Goal: Task Accomplishment & Management: Use online tool/utility

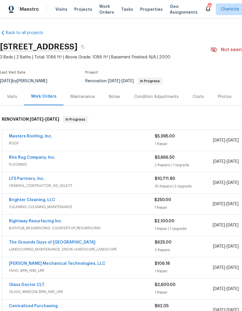
click at [41, 159] on link "Rite Rug Company, Inc." at bounding box center [32, 157] width 46 height 4
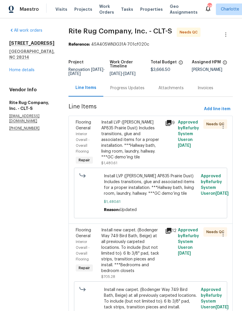
click at [149, 148] on div "Install LVP (Knighton AP835 Prairie Dust) Includes transitions, glue and associ…" at bounding box center [131, 139] width 60 height 41
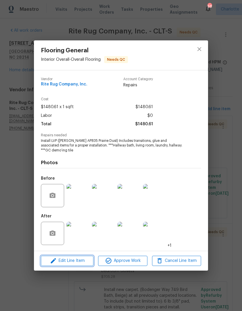
click at [83, 263] on span "Edit Line Item" at bounding box center [67, 260] width 49 height 7
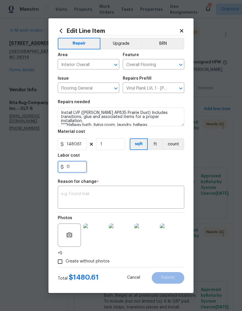
click at [83, 169] on input "0" at bounding box center [72, 167] width 29 height 12
type input "274.51"
click at [92, 197] on textarea at bounding box center [121, 198] width 120 height 12
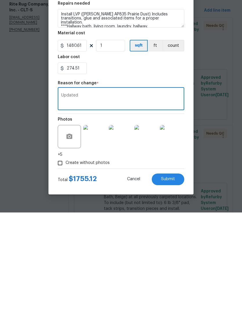
type textarea "Updated"
click at [178, 272] on button "Submit" at bounding box center [168, 278] width 33 height 12
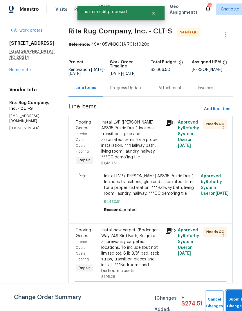
click at [232, 299] on button "Submit Changes" at bounding box center [235, 302] width 19 height 25
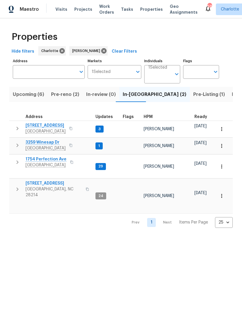
click at [19, 186] on icon "button" at bounding box center [17, 189] width 7 height 7
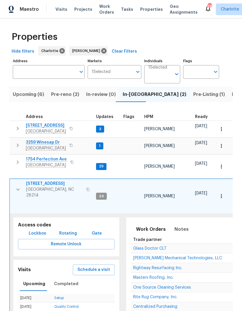
click at [41, 230] on span "Lockbox" at bounding box center [37, 233] width 17 height 7
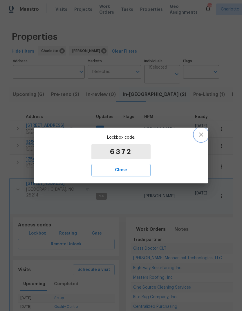
click at [205, 137] on icon "button" at bounding box center [201, 134] width 7 height 7
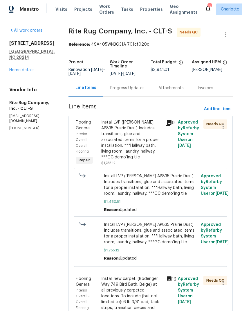
click at [33, 68] on link "Home details" at bounding box center [21, 70] width 25 height 4
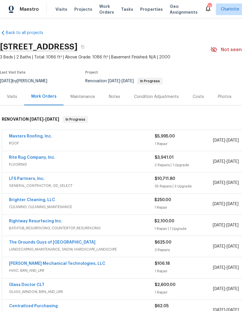
click at [44, 137] on link "Masters Roofing, Inc." at bounding box center [30, 136] width 43 height 4
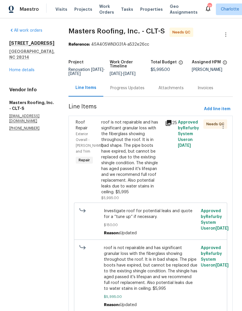
click at [172, 126] on icon at bounding box center [169, 123] width 6 height 6
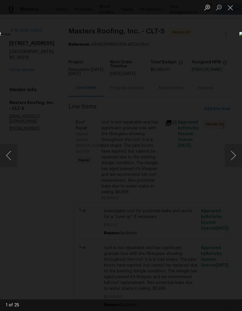
click at [232, 10] on button "Close lightbox" at bounding box center [231, 7] width 12 height 10
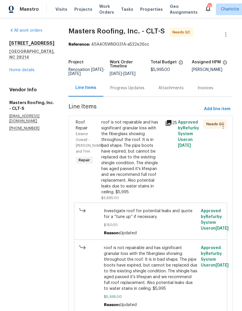
click at [148, 169] on div "roof is not repairable and has significant granular loss with the fiberglass sh…" at bounding box center [131, 157] width 60 height 76
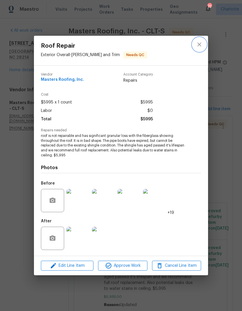
click at [199, 43] on icon "close" at bounding box center [200, 44] width 4 height 4
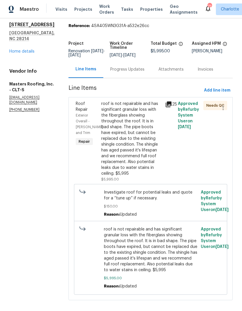
scroll to position [18, 0]
click at [144, 151] on div "roof is not repairable and has significant granular loss with the fiberglass sh…" at bounding box center [131, 139] width 60 height 76
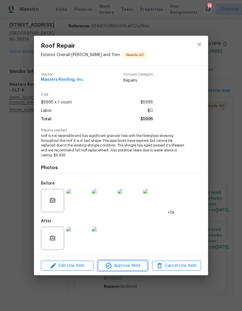
click at [133, 266] on span "Approve Work" at bounding box center [123, 265] width 46 height 7
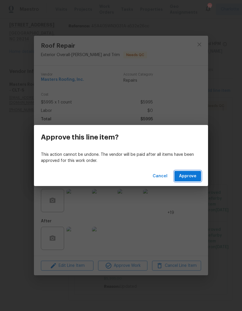
click at [194, 177] on span "Approve" at bounding box center [187, 176] width 17 height 7
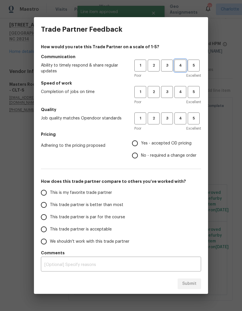
click at [182, 63] on span "4" at bounding box center [180, 65] width 11 height 7
click at [182, 94] on span "4" at bounding box center [180, 92] width 11 height 7
click at [180, 120] on span "4" at bounding box center [180, 118] width 11 height 7
click at [139, 142] on input "Yes - accepted OD pricing" at bounding box center [135, 143] width 12 height 12
radio input "true"
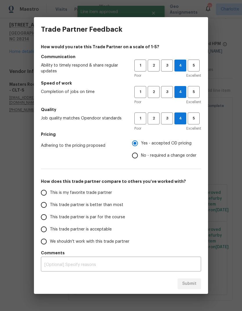
click at [103, 192] on span "This is my favorite trade partner" at bounding box center [81, 193] width 62 height 6
click at [50, 192] on input "This is my favorite trade partner" at bounding box center [44, 193] width 12 height 12
click at [192, 288] on button "Submit" at bounding box center [190, 283] width 24 height 11
radio input "true"
radio input "false"
